Goal: Task Accomplishment & Management: Manage account settings

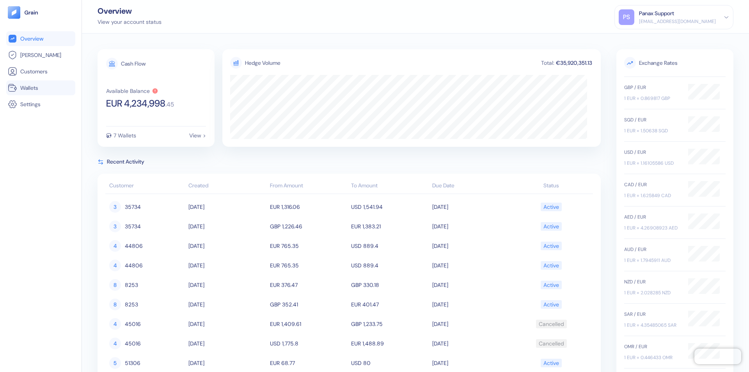
click at [41, 88] on link "Wallets" at bounding box center [41, 87] width 66 height 9
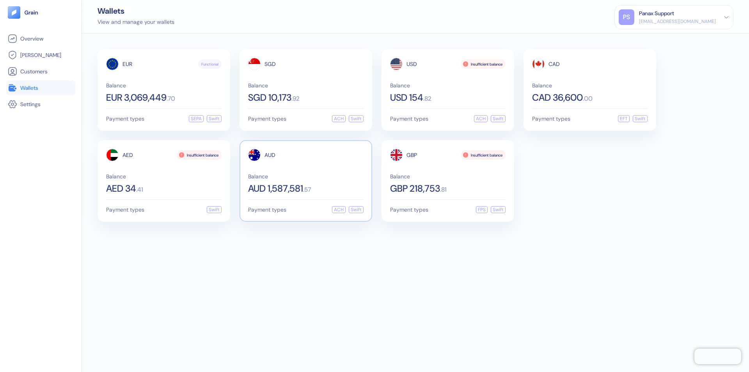
click at [270, 155] on span "AUD" at bounding box center [270, 154] width 11 height 5
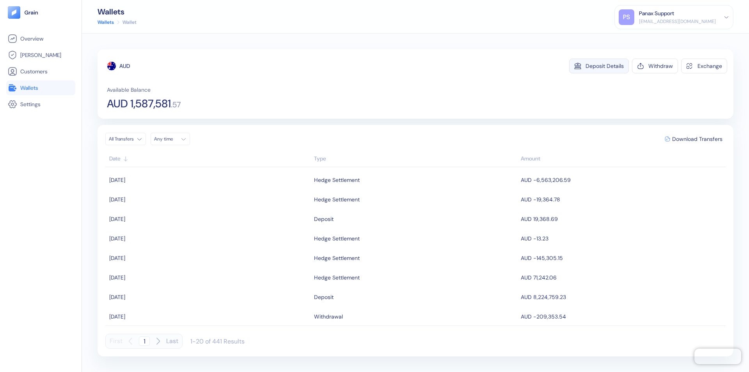
click at [605, 66] on div "Deposit Details" at bounding box center [605, 65] width 38 height 5
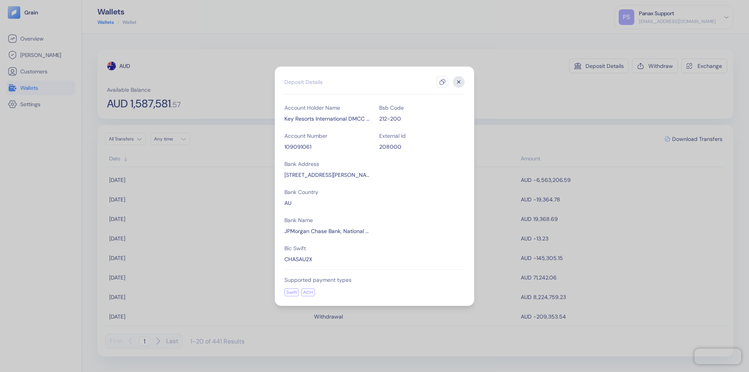
click at [443, 82] on icon "button" at bounding box center [442, 82] width 6 height 6
click at [459, 82] on icon "button" at bounding box center [459, 81] width 3 height 3
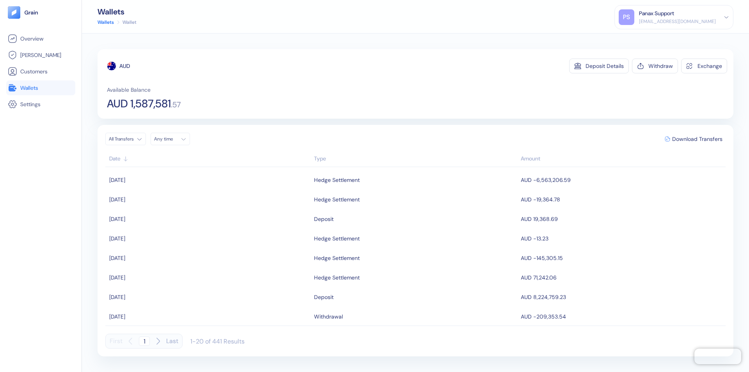
click at [173, 139] on div "Any time" at bounding box center [165, 139] width 23 height 6
click at [209, 190] on button "11" at bounding box center [209, 189] width 9 height 9
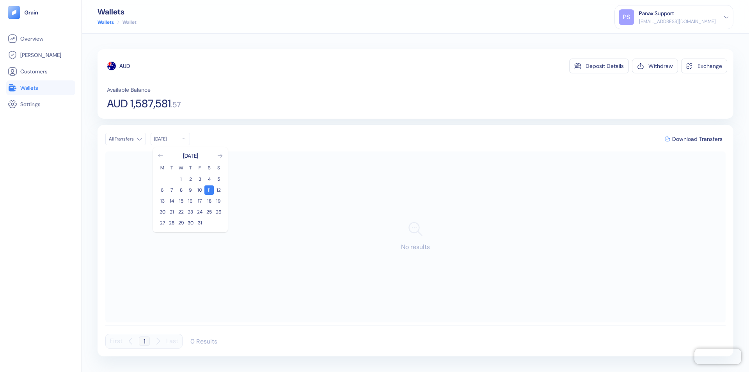
click at [161, 156] on icon "Go to previous month" at bounding box center [160, 155] width 4 height 3
click at [190, 190] on button "11" at bounding box center [190, 189] width 9 height 9
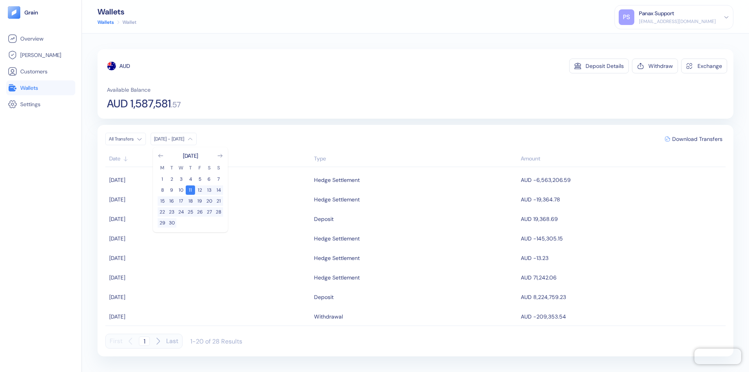
click at [125, 66] on div "AUD" at bounding box center [124, 66] width 11 height 8
click at [697, 139] on span "Download Transfers" at bounding box center [697, 138] width 50 height 5
click at [674, 17] on div "Panax Support" at bounding box center [656, 13] width 35 height 8
click at [651, 39] on div "Sign Out" at bounding box center [639, 39] width 21 height 8
